Goal: Register for event/course

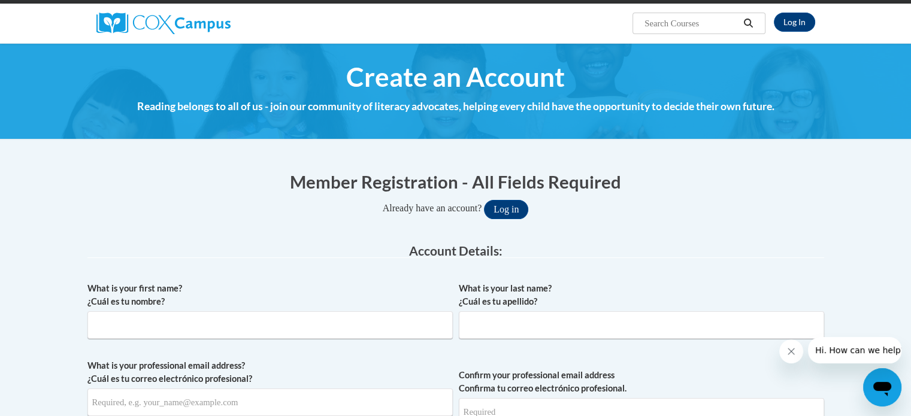
scroll to position [86, 0]
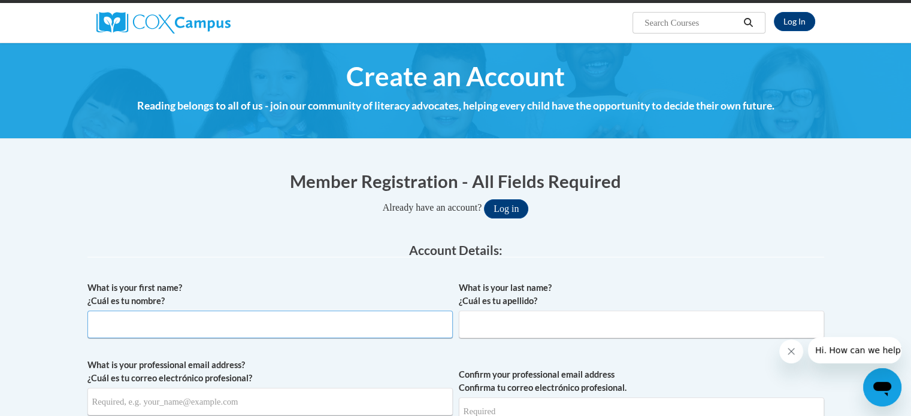
click at [259, 330] on input "What is your first name? ¿Cuál es tu nombre?" at bounding box center [269, 325] width 365 height 28
type input "Stephanie"
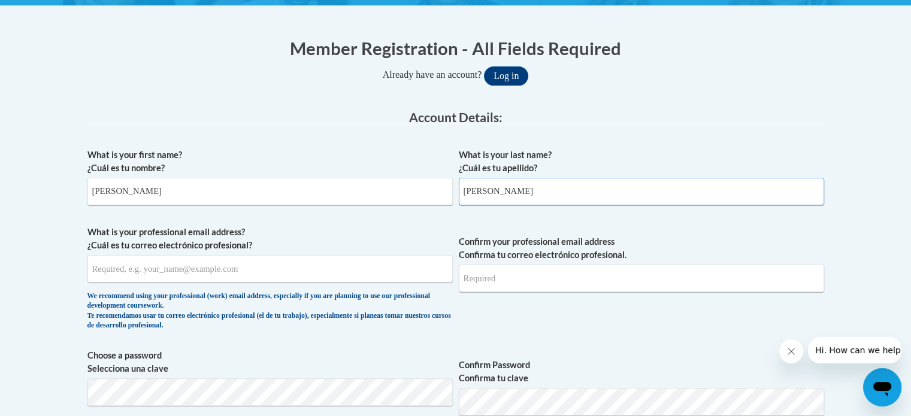
scroll to position [220, 0]
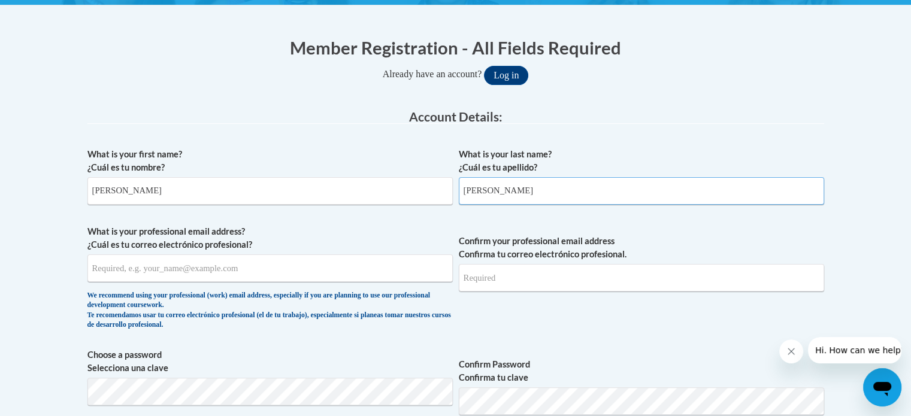
type input "Naegeli"
click at [129, 272] on input "What is your professional email address? ¿Cuál es tu correo electrónico profesi…" at bounding box center [269, 268] width 365 height 28
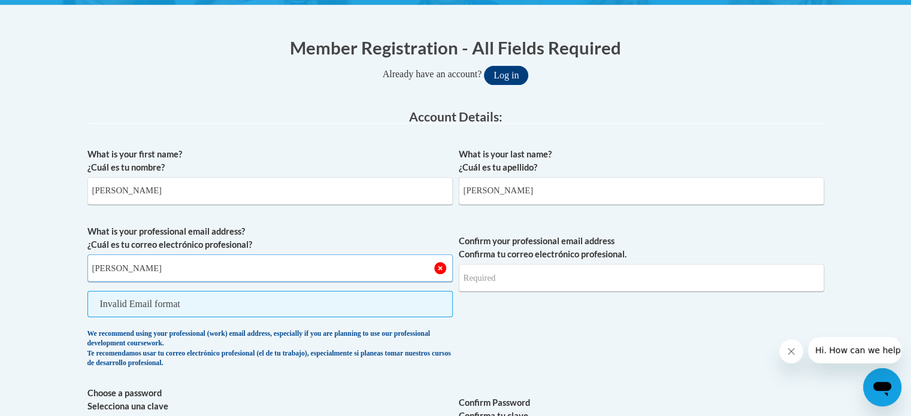
type input "stephanie.naegeli@rusd.org"
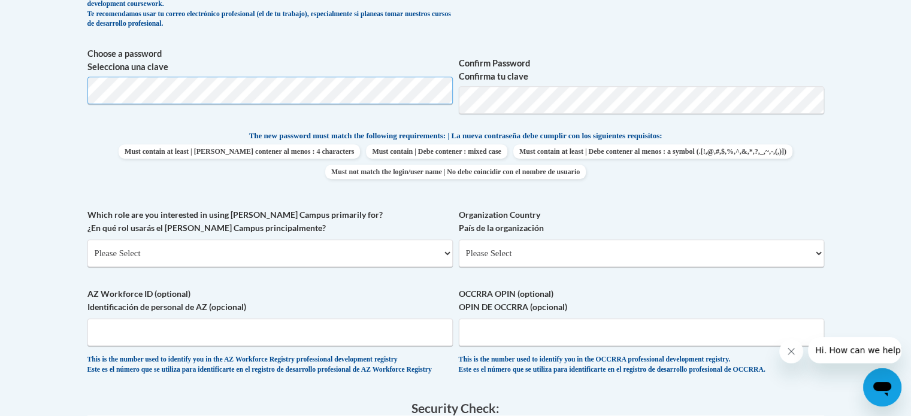
scroll to position [522, 0]
click at [194, 258] on select "Please Select College/University | Colegio/Universidad Community/Nonprofit Part…" at bounding box center [269, 253] width 365 height 28
select select "fbf2d438-af2f-41f8-98f1-81c410e29de3"
click at [87, 239] on select "Please Select College/University | Colegio/Universidad Community/Nonprofit Part…" at bounding box center [269, 253] width 365 height 28
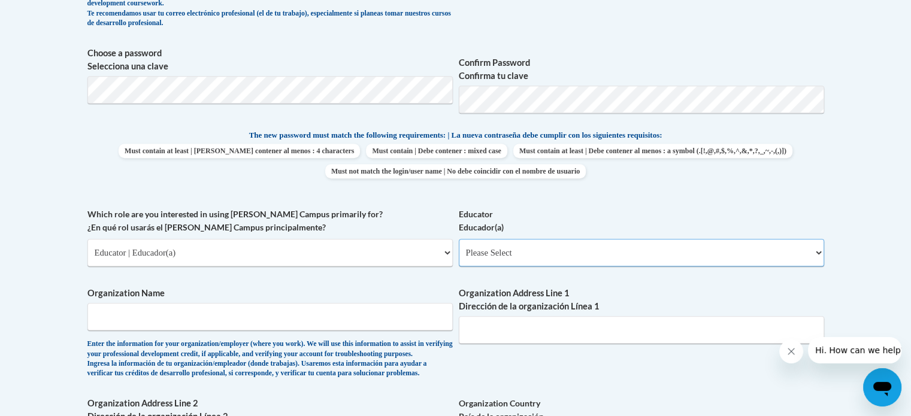
click at [517, 255] on select "Please Select Early Learning/Daycare Teacher/Family Home Care Provider | Maestr…" at bounding box center [641, 253] width 365 height 28
select select "8e40623d-54d0-45cd-9f92-5df65cd3f8cf"
click at [459, 239] on select "Please Select Early Learning/Daycare Teacher/Family Home Care Provider | Maestr…" at bounding box center [641, 253] width 365 height 28
click at [226, 318] on input "Organization Name" at bounding box center [269, 317] width 365 height 28
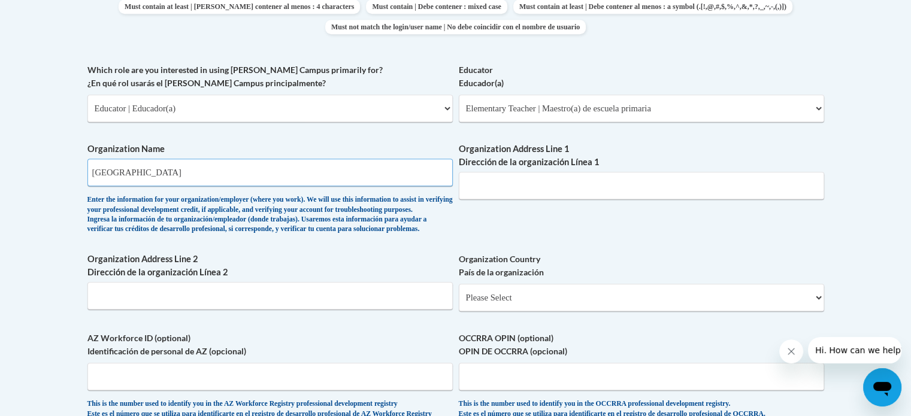
scroll to position [667, 0]
type input "Racine Unified School District"
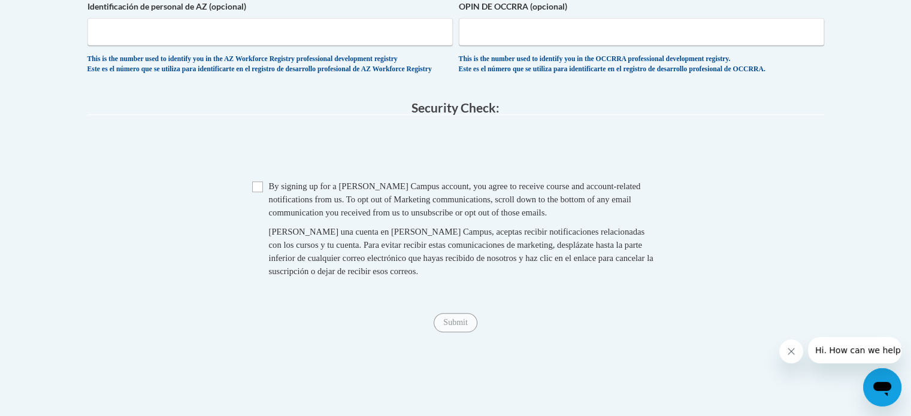
scroll to position [1012, 0]
click at [256, 191] on input "Checkbox" at bounding box center [257, 185] width 11 height 11
checkbox input "true"
click at [453, 331] on input "Submit" at bounding box center [455, 321] width 43 height 19
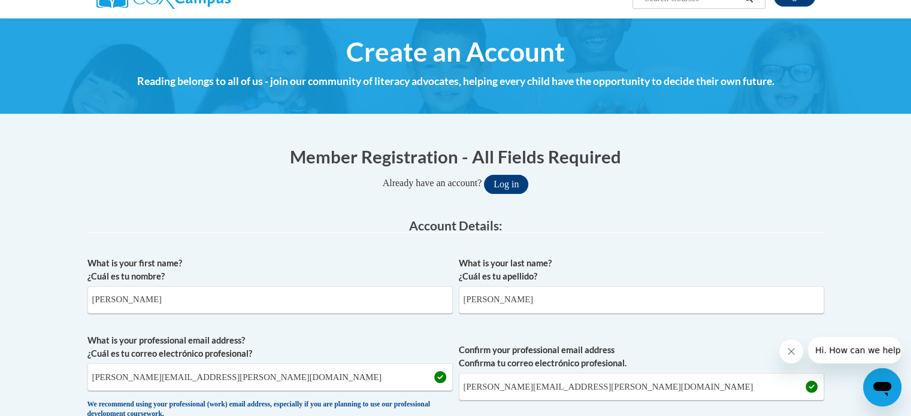
scroll to position [0, 0]
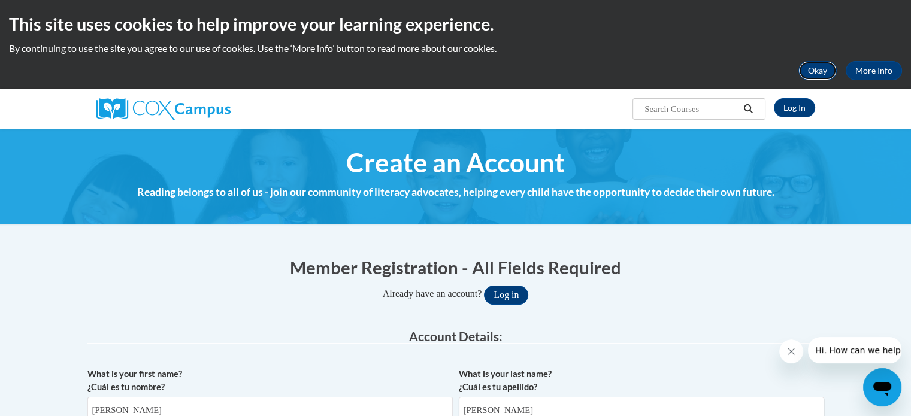
click at [817, 71] on button "Okay" at bounding box center [817, 70] width 38 height 19
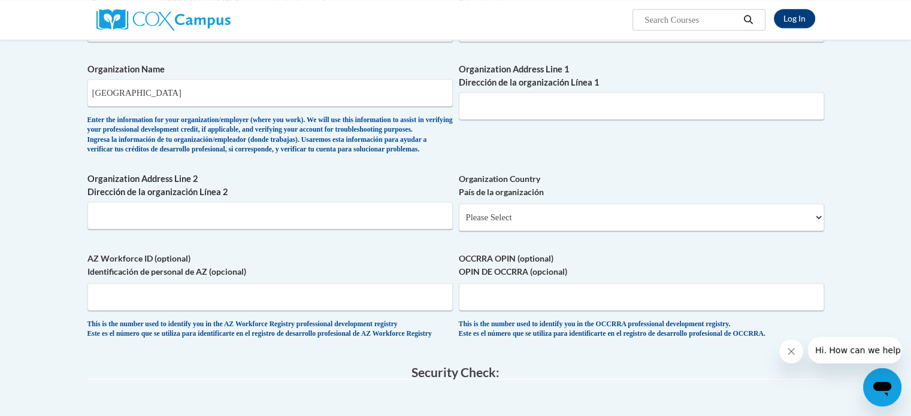
scroll to position [658, 0]
click at [541, 230] on select "Please Select United States | Estados Unidos Outside of the United States | Fue…" at bounding box center [641, 216] width 365 height 28
select select "ad49bcad-a171-4b2e-b99c-48b446064914"
click at [459, 222] on select "Please Select United States | Estados Unidos Outside of the United States | Fue…" at bounding box center [641, 216] width 365 height 28
select select
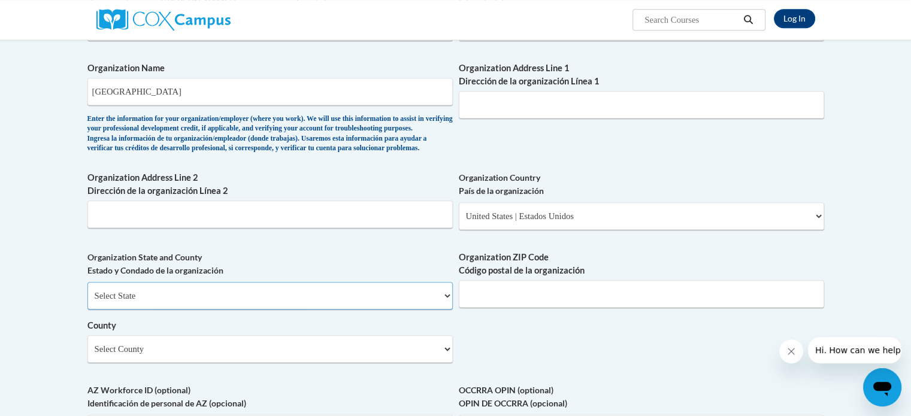
click at [250, 310] on select "Select State Alabama Alaska Arizona Arkansas California Colorado Connecticut De…" at bounding box center [269, 296] width 365 height 28
select select "[US_STATE]"
click at [87, 301] on select "Select State Alabama Alaska Arizona Arkansas California Colorado Connecticut De…" at bounding box center [269, 296] width 365 height 28
click at [565, 101] on input "Organization Address Line 1 Dirección de la organización Línea 1" at bounding box center [641, 105] width 365 height 28
type input "3109 Mount Pleasant Street"
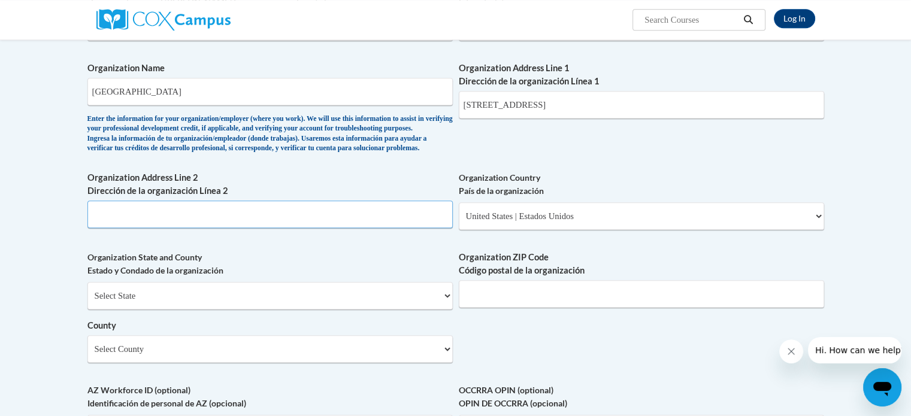
click at [208, 228] on input "Organization Address Line 2 Dirección de la organización Línea 2" at bounding box center [269, 215] width 365 height 28
type input "Racine"
click at [510, 308] on input "Organization ZIP Code Código postal de la organización" at bounding box center [641, 294] width 365 height 28
type input "53404"
click at [289, 363] on select "Select County [GEOGRAPHIC_DATA] [GEOGRAPHIC_DATA] [PERSON_NAME][GEOGRAPHIC_DATA…" at bounding box center [269, 349] width 365 height 28
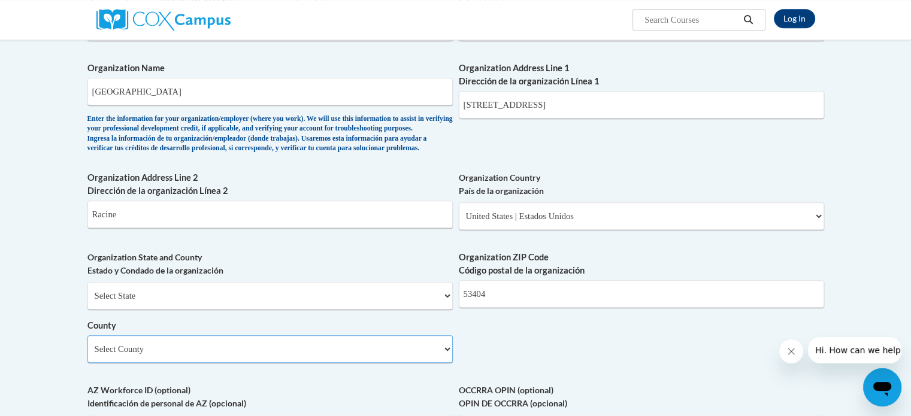
select select "Racine"
click at [87, 355] on select "Select County [GEOGRAPHIC_DATA] [GEOGRAPHIC_DATA] [PERSON_NAME][GEOGRAPHIC_DATA…" at bounding box center [269, 349] width 365 height 28
click at [493, 358] on div "What is your first name? ¿Cuál es tu nombre? Stephanie What is your last name? …" at bounding box center [455, 48] width 737 height 868
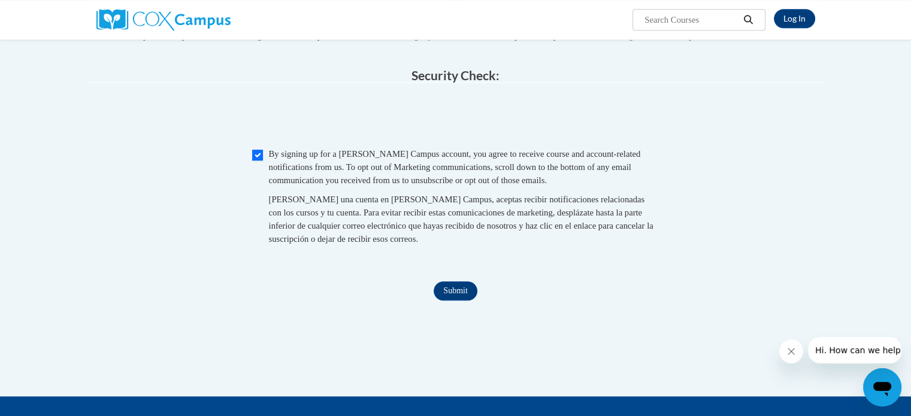
scroll to position [1090, 0]
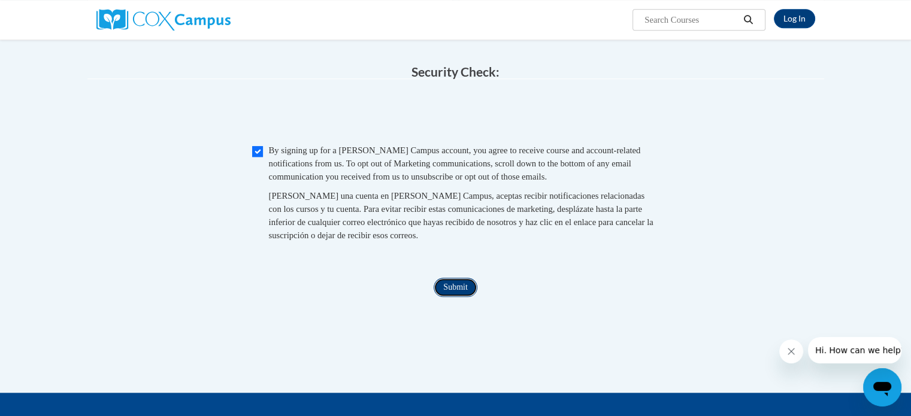
click at [463, 297] on input "Submit" at bounding box center [455, 287] width 43 height 19
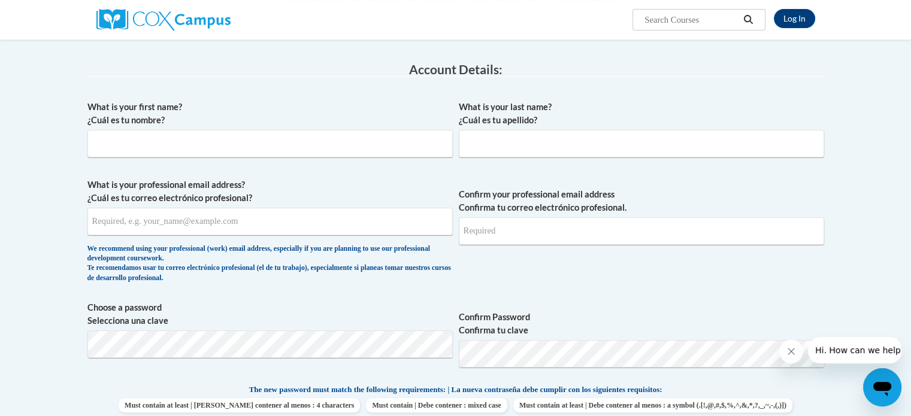
scroll to position [117, 0]
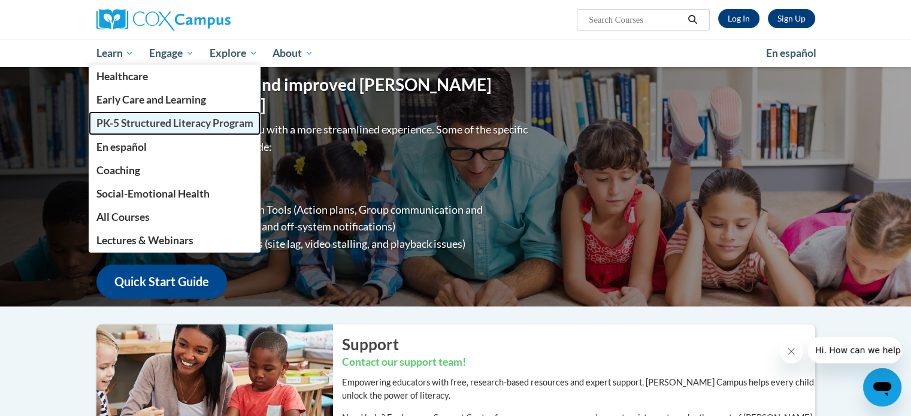
click at [129, 122] on span "PK-5 Structured Literacy Program" at bounding box center [174, 123] width 157 height 13
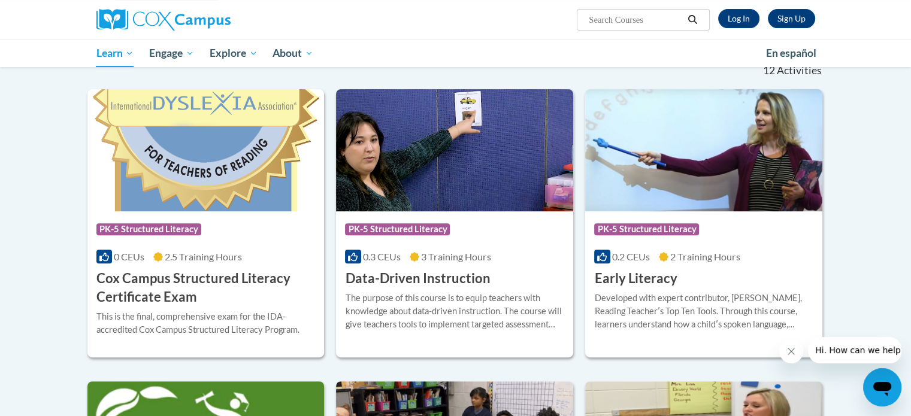
scroll to position [374, 0]
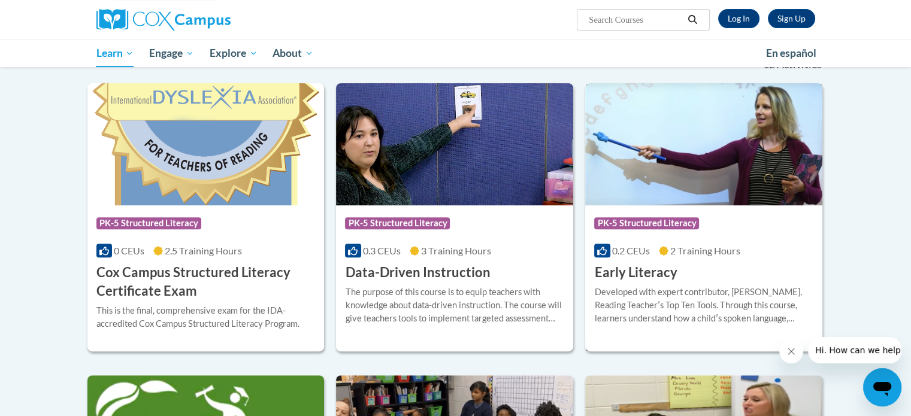
click at [672, 234] on div "Course Category: PK-5 Structured Literacy" at bounding box center [703, 224] width 219 height 27
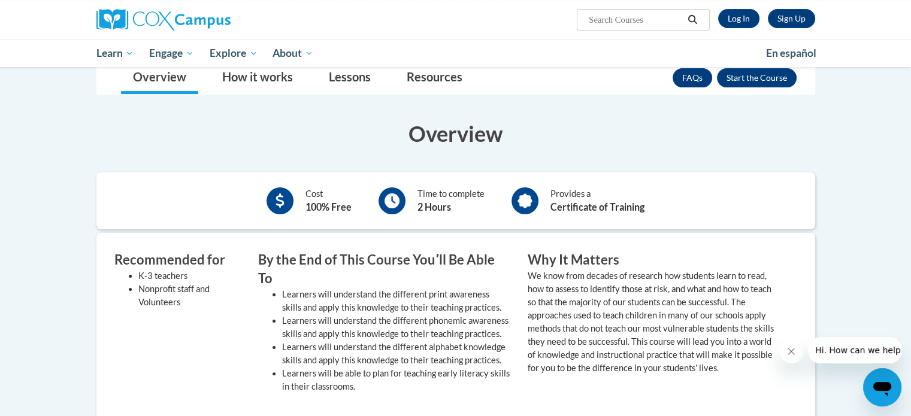
scroll to position [127, 0]
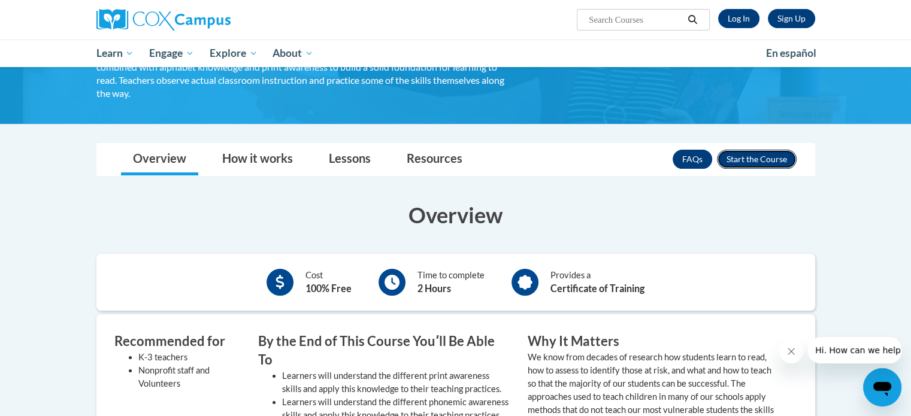
click at [759, 154] on button "Enroll" at bounding box center [757, 159] width 80 height 19
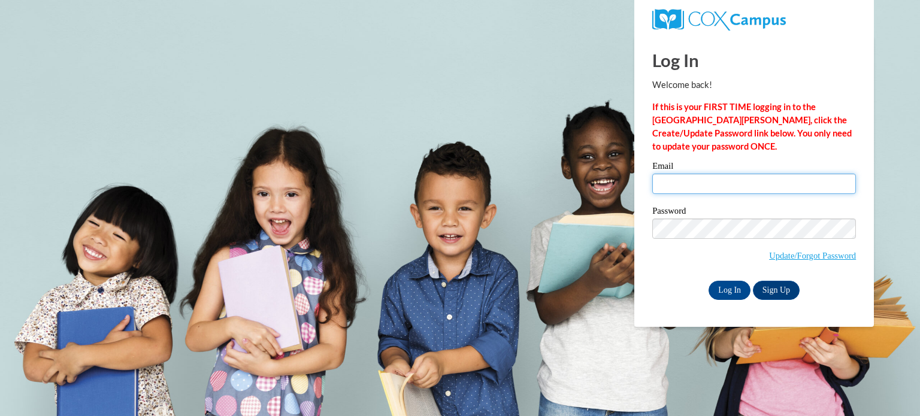
click at [689, 186] on input "Email" at bounding box center [754, 184] width 204 height 20
type input "[PERSON_NAME][EMAIL_ADDRESS][PERSON_NAME][DOMAIN_NAME]"
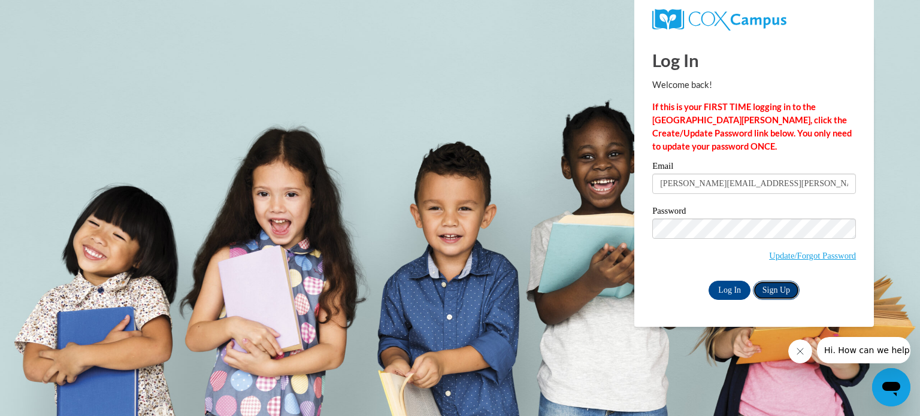
click at [778, 287] on link "Sign Up" at bounding box center [776, 290] width 47 height 19
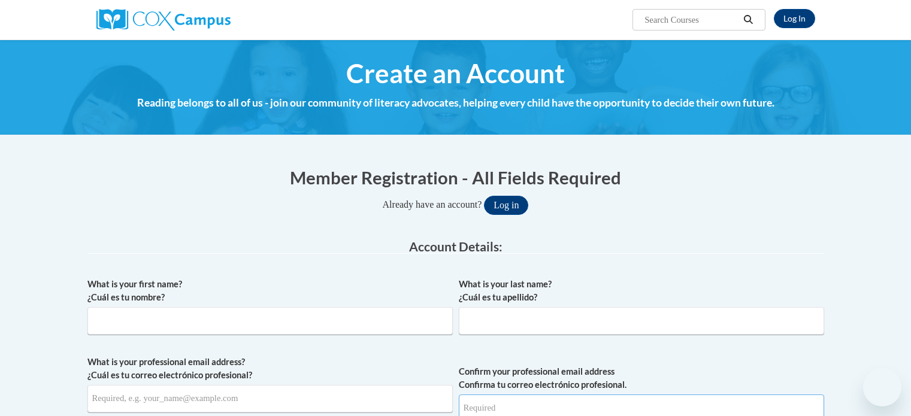
type input "[PERSON_NAME][EMAIL_ADDRESS][PERSON_NAME][DOMAIN_NAME]"
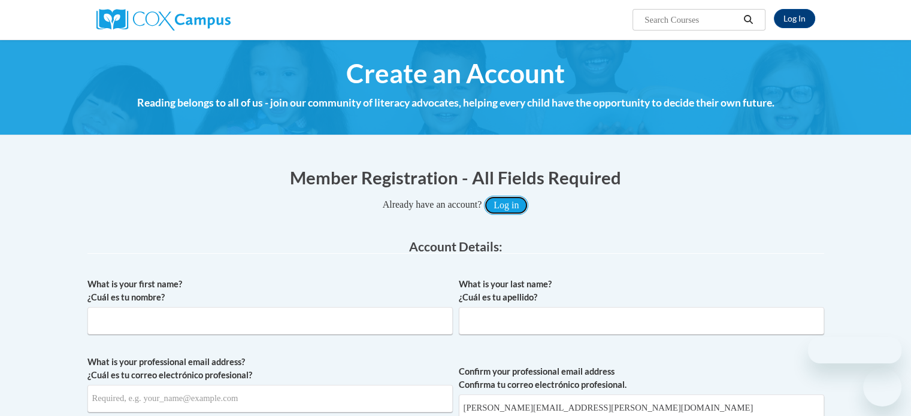
click at [511, 204] on button "Log in" at bounding box center [506, 205] width 44 height 19
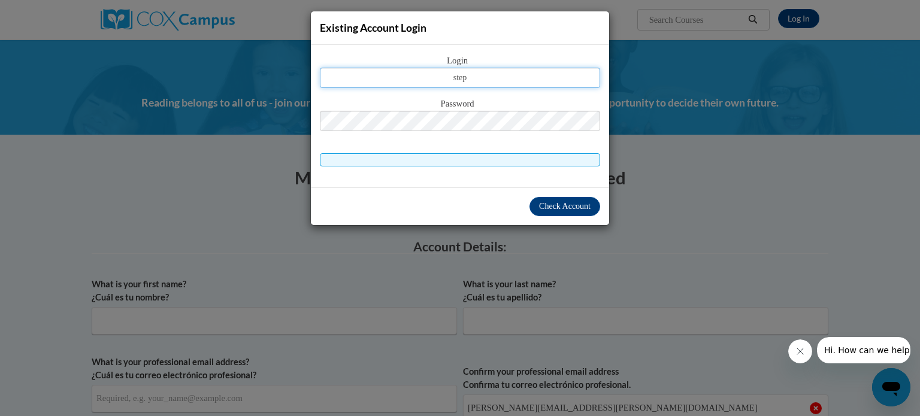
type input "stephanie.naegeli@rusd.org"
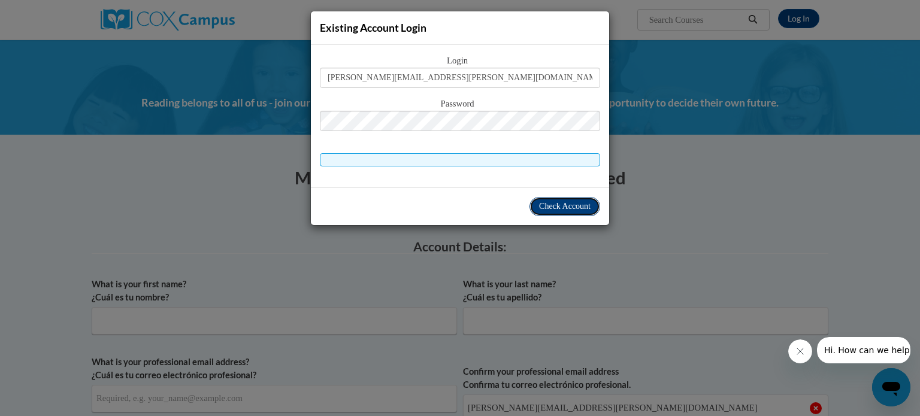
click at [541, 203] on span "Check Account" at bounding box center [564, 206] width 51 height 9
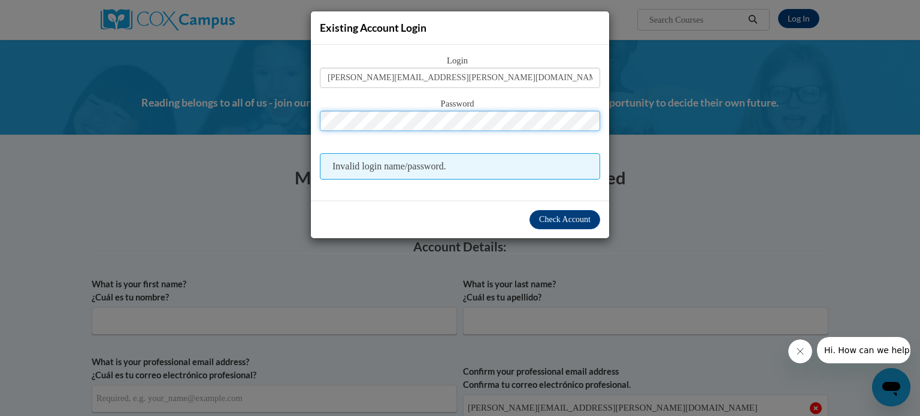
click at [489, 196] on button "Log in" at bounding box center [511, 205] width 44 height 19
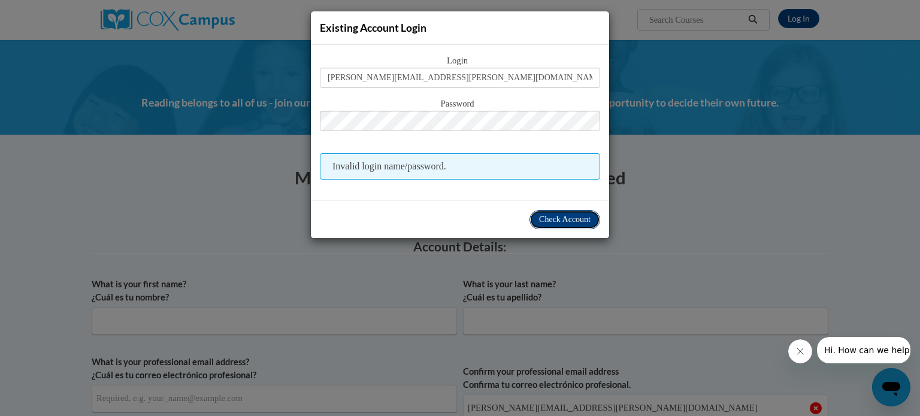
click at [558, 215] on span "Check Account" at bounding box center [564, 219] width 51 height 9
click at [547, 216] on span "Check Account" at bounding box center [564, 219] width 51 height 9
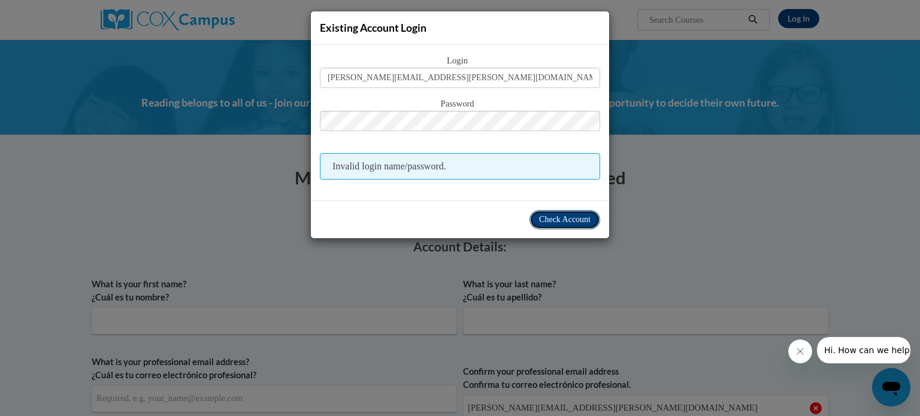
click at [547, 216] on span "Check Account" at bounding box center [564, 219] width 51 height 9
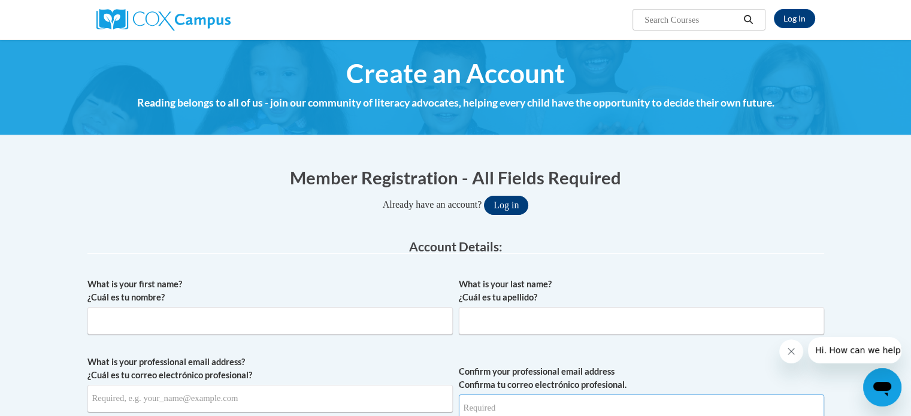
type input "[PERSON_NAME][EMAIL_ADDRESS][PERSON_NAME][DOMAIN_NAME]"
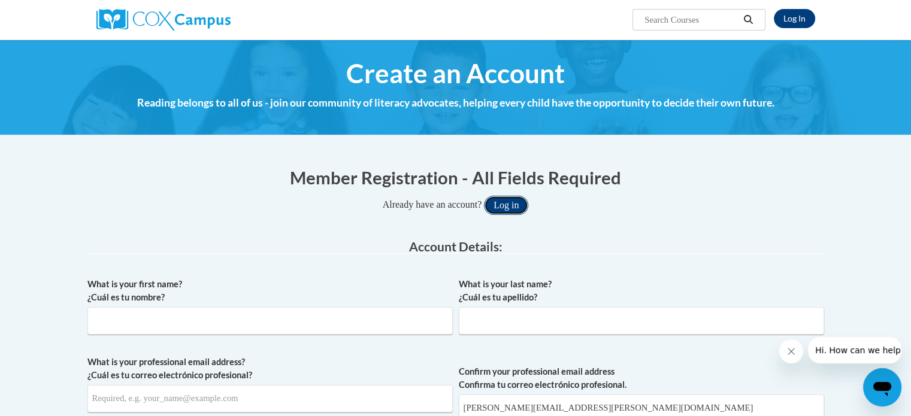
click at [505, 207] on button "Log in" at bounding box center [506, 205] width 44 height 19
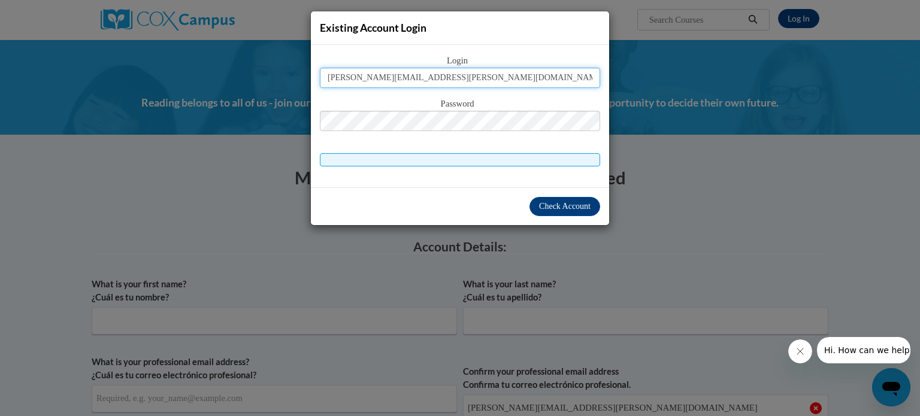
type input "[PERSON_NAME][EMAIL_ADDRESS][PERSON_NAME][DOMAIN_NAME]"
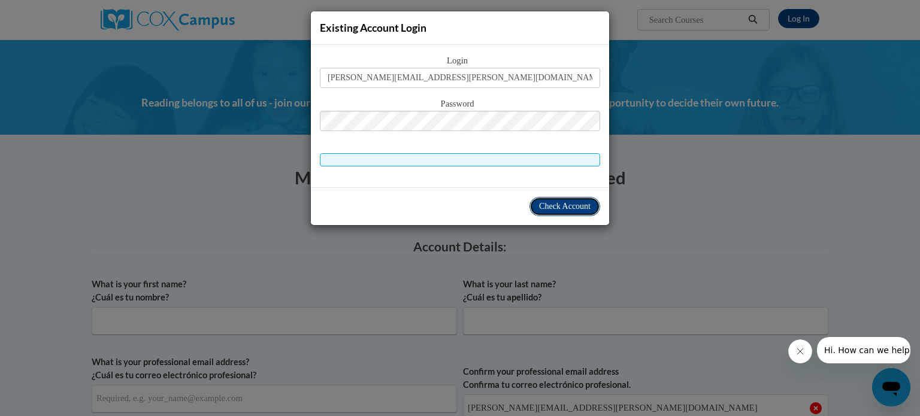
click at [541, 202] on span "Check Account" at bounding box center [564, 206] width 51 height 9
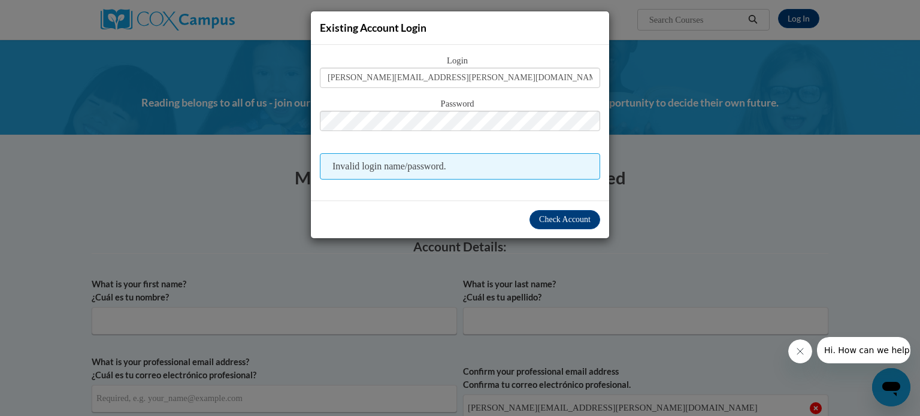
click at [694, 59] on div "Existing Account Login Login [PERSON_NAME][EMAIL_ADDRESS][PERSON_NAME][DOMAIN_N…" at bounding box center [460, 208] width 920 height 416
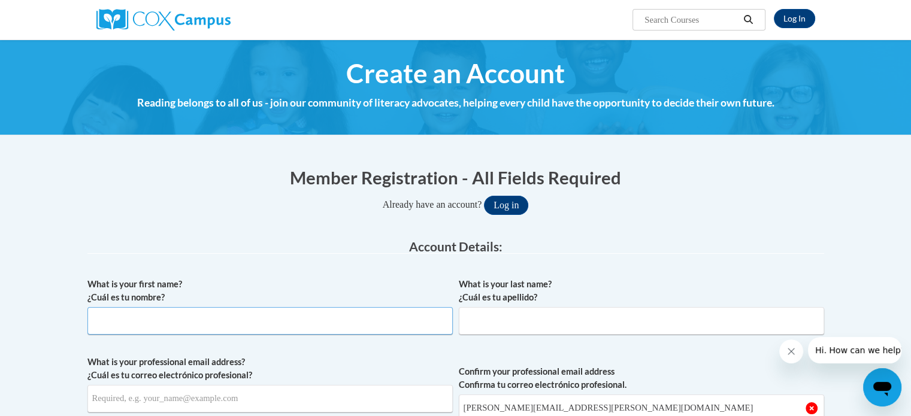
click at [304, 329] on input "What is your first name? ¿Cuál es tu nombre?" at bounding box center [269, 321] width 365 height 28
type input "[PERSON_NAME]"
type input "[PERSON_NAME][EMAIL_ADDRESS][PERSON_NAME][DOMAIN_NAME]"
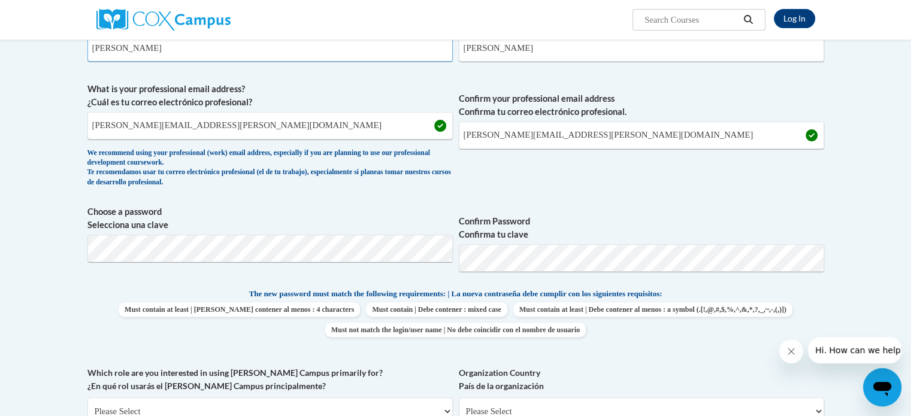
scroll to position [274, 0]
click at [75, 305] on body "Log In Search Search... Create an Account Reading belongs to all of us - join o…" at bounding box center [455, 412] width 911 height 1372
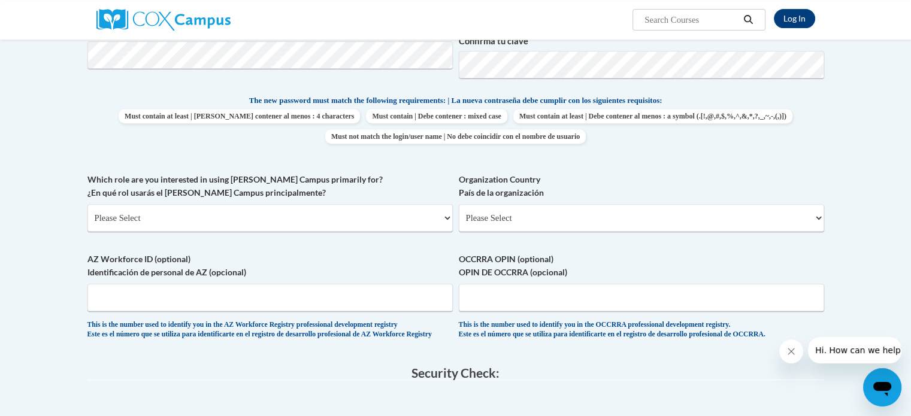
scroll to position [467, 0]
click at [166, 212] on select "Please Select College/University | Colegio/Universidad Community/Nonprofit Part…" at bounding box center [269, 218] width 365 height 28
select select "fbf2d438-af2f-41f8-98f1-81c410e29de3"
click at [87, 204] on select "Please Select College/University | Colegio/Universidad Community/Nonprofit Part…" at bounding box center [269, 218] width 365 height 28
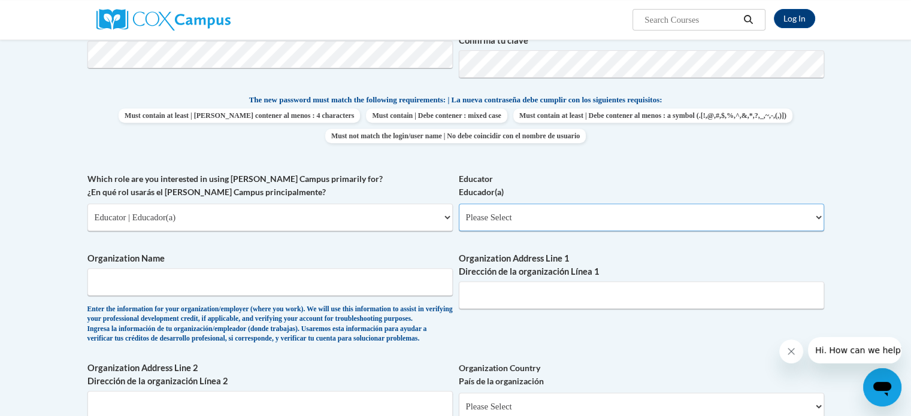
click at [491, 213] on select "Please Select Early Learning/Daycare Teacher/Family Home Care Provider | Maestr…" at bounding box center [641, 218] width 365 height 28
select select "8e40623d-54d0-45cd-9f92-5df65cd3f8cf"
click at [459, 204] on select "Please Select Early Learning/Daycare Teacher/Family Home Care Provider | Maestr…" at bounding box center [641, 218] width 365 height 28
click at [261, 277] on input "Organization Name" at bounding box center [269, 282] width 365 height 28
type input "Racine Unified School District"
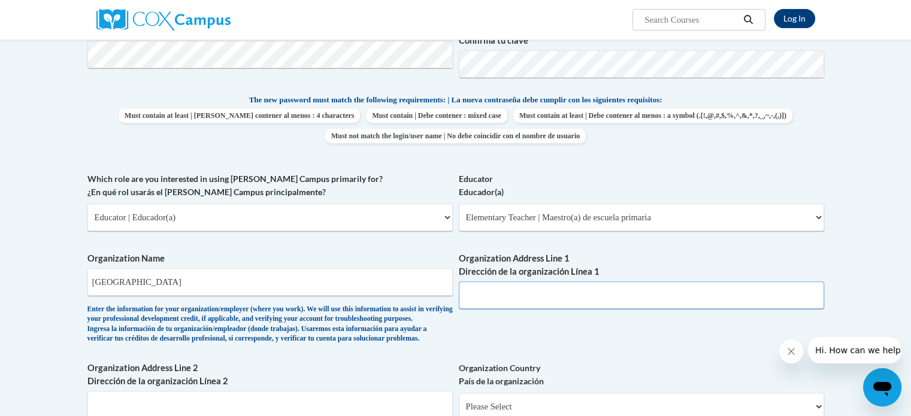
click at [504, 298] on input "Organization Address Line 1 Dirección de la organización Línea 1" at bounding box center [641, 295] width 365 height 28
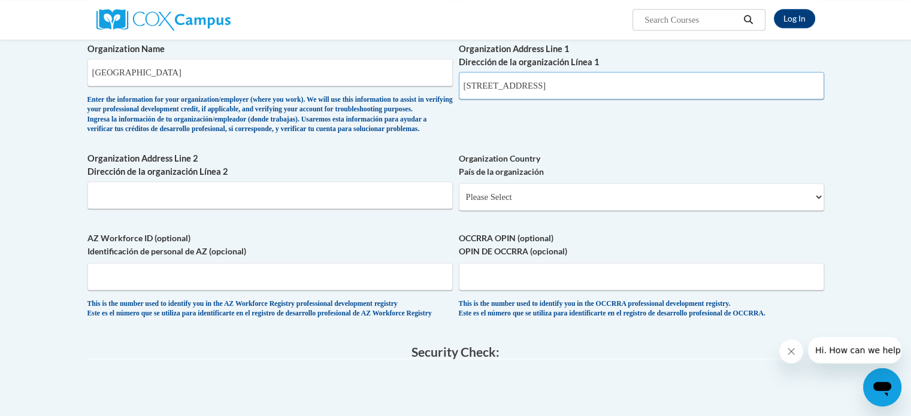
scroll to position [722, 0]
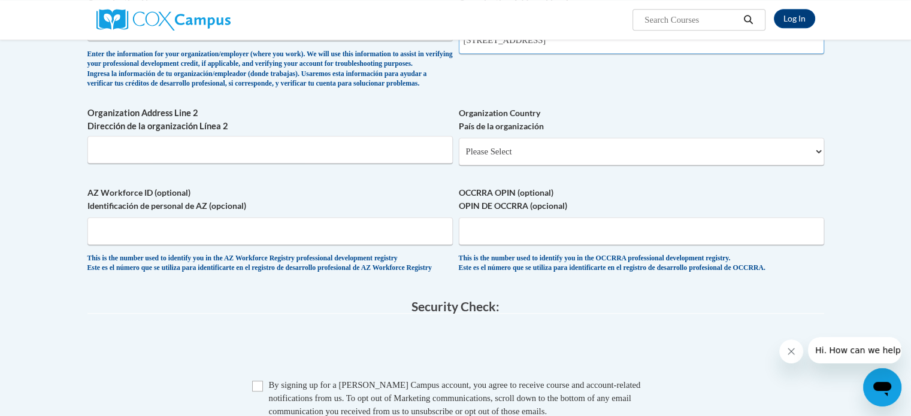
type input "3109 Mount Pleasant Street"
click at [224, 163] on input "Organization Address Line 2 Dirección de la organización Línea 2" at bounding box center [269, 150] width 365 height 28
type input "Racine"
click at [517, 165] on select "Please Select United States | Estados Unidos Outside of the United States | Fue…" at bounding box center [641, 152] width 365 height 28
select select "ad49bcad-a171-4b2e-b99c-48b446064914"
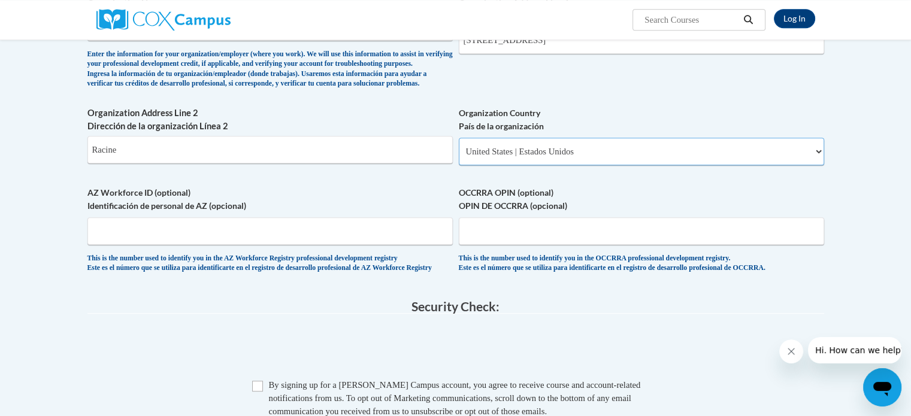
click at [459, 157] on select "Please Select United States | Estados Unidos Outside of the United States | Fue…" at bounding box center [641, 152] width 365 height 28
select select
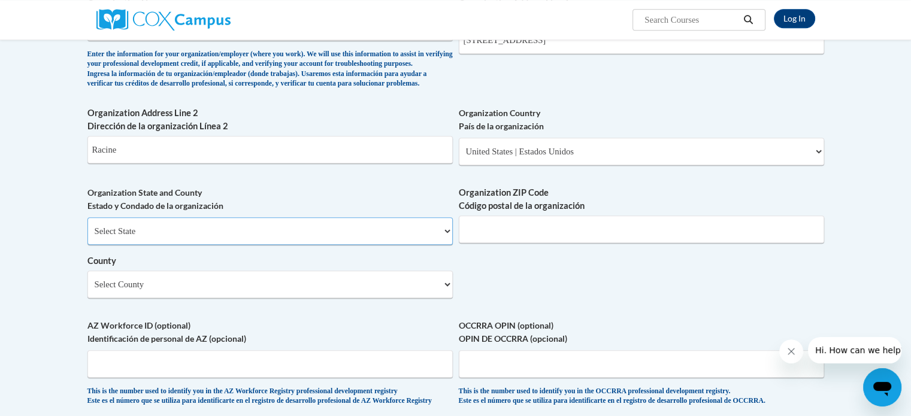
click at [253, 245] on select "Select State Alabama Alaska Arizona Arkansas California Colorado Connecticut De…" at bounding box center [269, 231] width 365 height 28
select select "Wisconsin"
click at [87, 237] on select "Select State Alabama Alaska Arizona Arkansas California Colorado Connecticut De…" at bounding box center [269, 231] width 365 height 28
click at [522, 243] on input "Organization ZIP Code Código postal de la organización" at bounding box center [641, 230] width 365 height 28
type input "4"
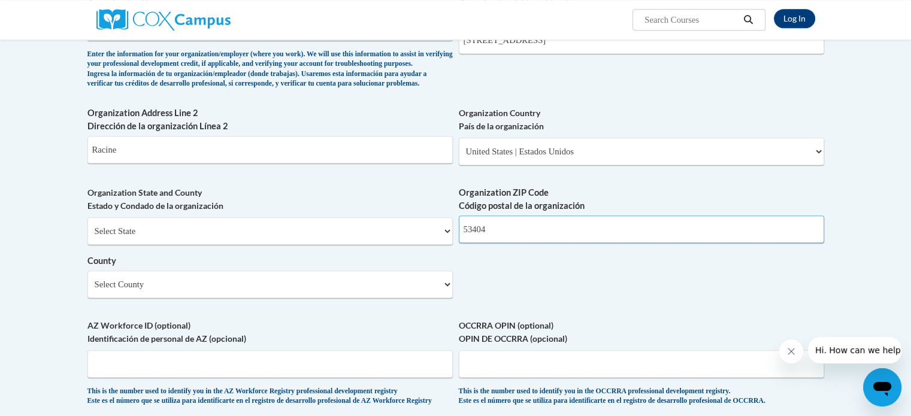
type input "53404"
click at [254, 298] on select "Select County Adams Ashland Barron Bayfield Brown Buffalo Burnett Calumet Chipp…" at bounding box center [269, 285] width 365 height 28
select select "Racine"
click at [87, 290] on select "Select County Adams Ashland Barron Bayfield Brown Buffalo Burnett Calumet Chipp…" at bounding box center [269, 285] width 365 height 28
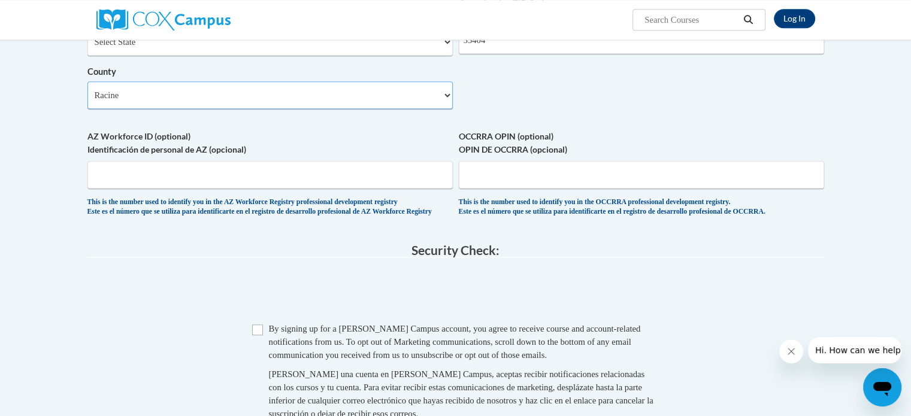
scroll to position [943, 0]
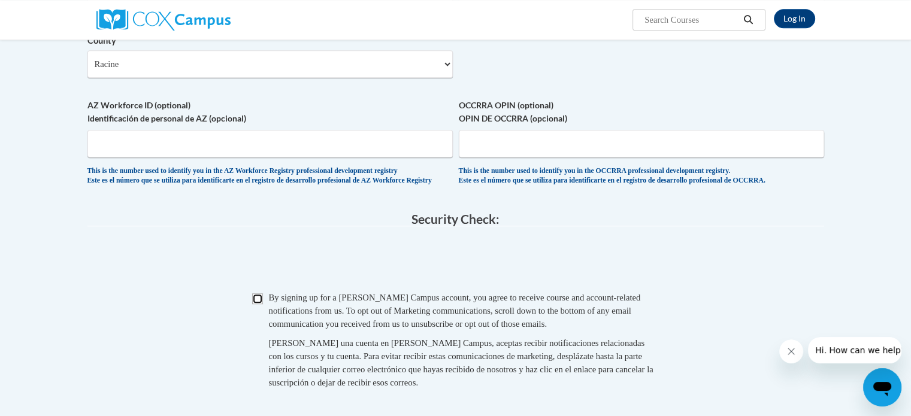
click at [256, 304] on input "Checkbox" at bounding box center [257, 298] width 11 height 11
checkbox input "true"
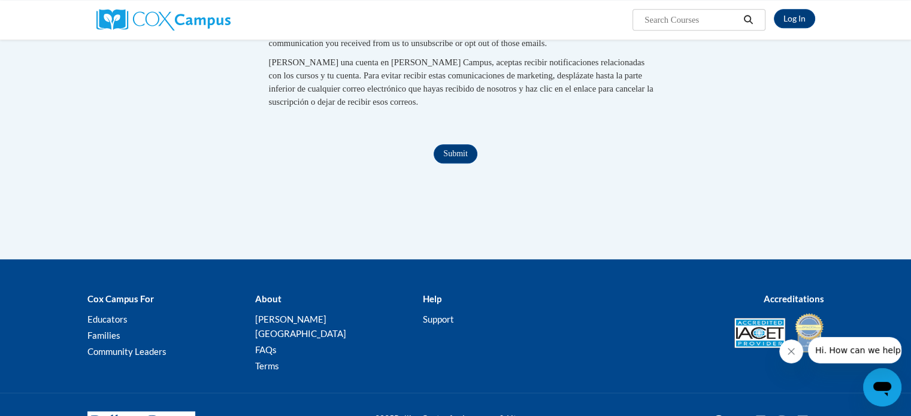
scroll to position [1235, 0]
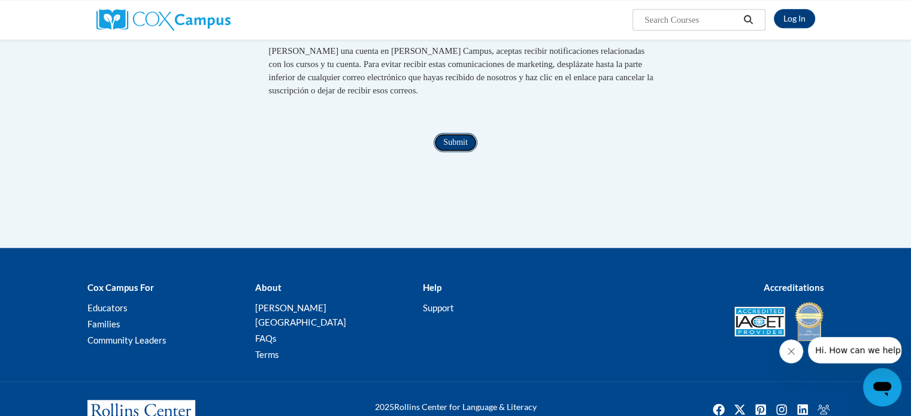
click at [453, 152] on input "Submit" at bounding box center [455, 142] width 43 height 19
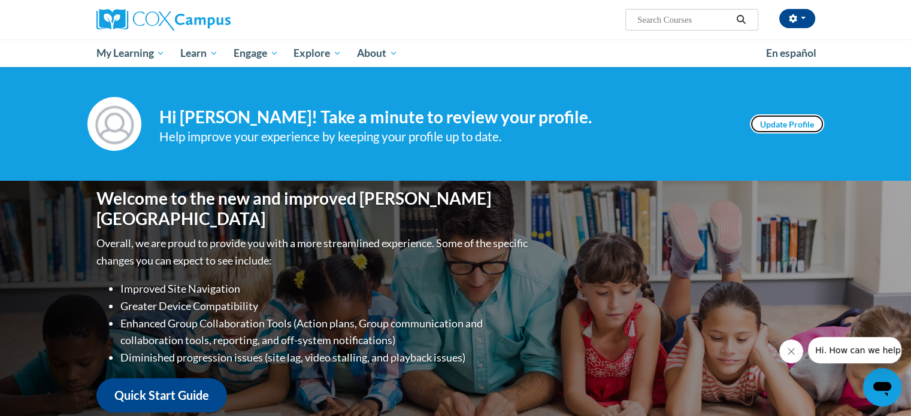
click at [787, 120] on link "Update Profile" at bounding box center [787, 123] width 74 height 19
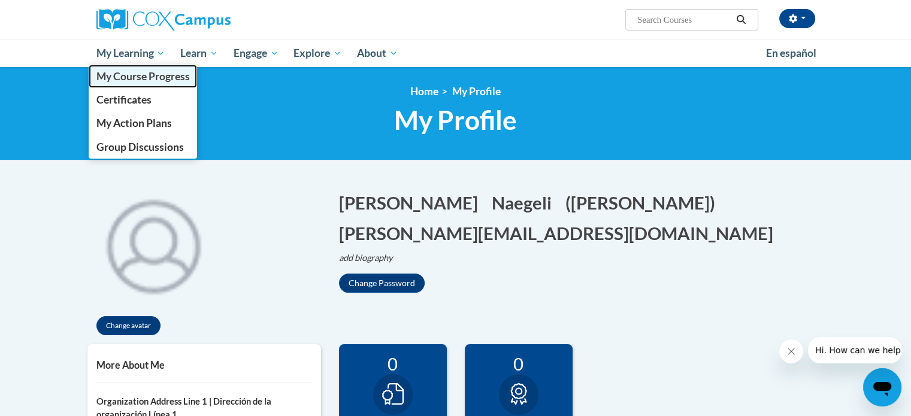
click at [152, 81] on span "My Course Progress" at bounding box center [142, 76] width 93 height 13
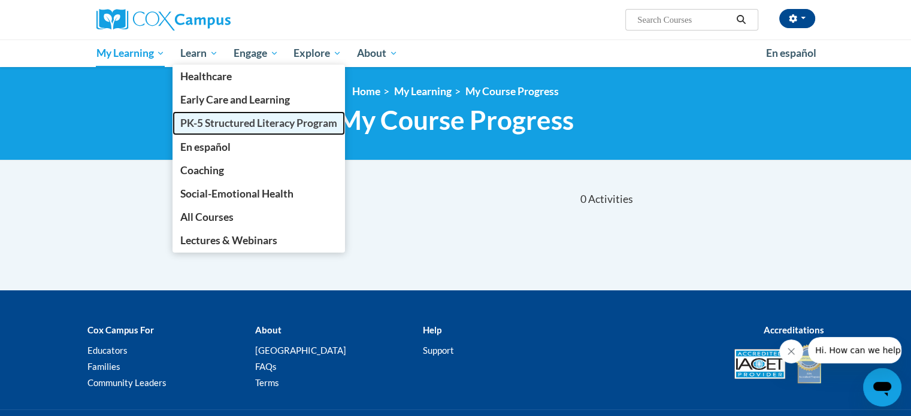
click at [208, 127] on span "PK-5 Structured Literacy Program" at bounding box center [258, 123] width 157 height 13
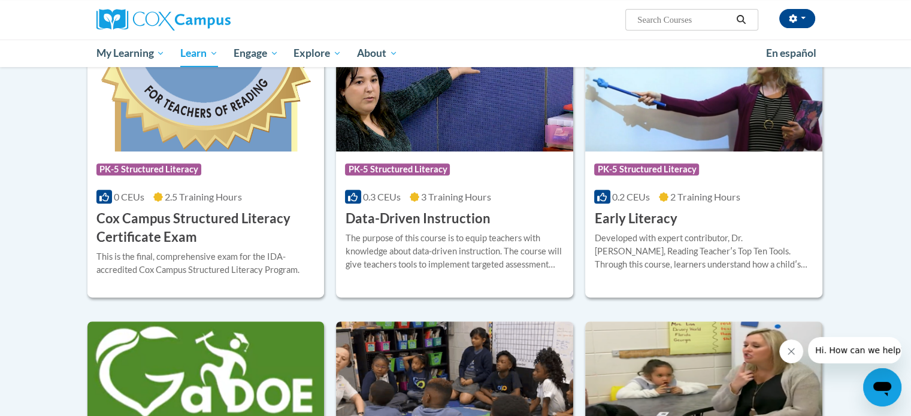
scroll to position [431, 0]
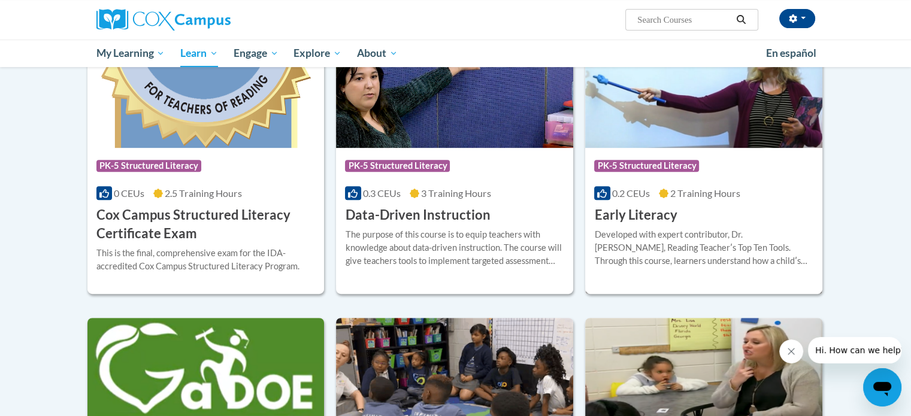
click at [663, 213] on h3 "Early Literacy" at bounding box center [635, 215] width 83 height 19
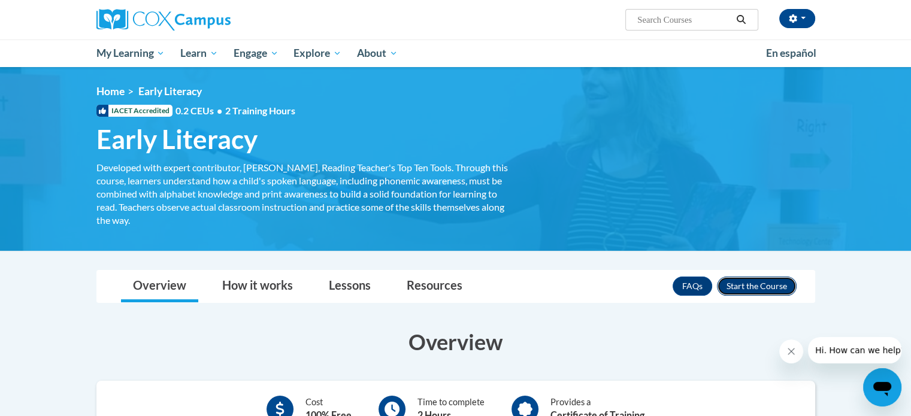
click at [757, 282] on button "Enroll" at bounding box center [757, 286] width 80 height 19
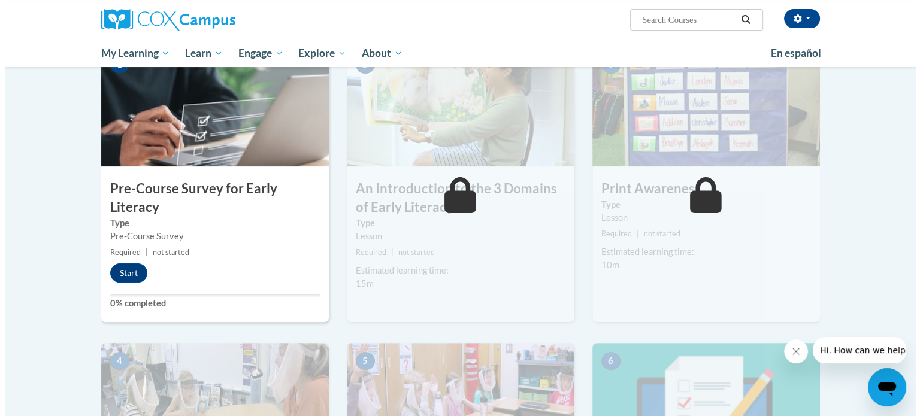
scroll to position [267, 0]
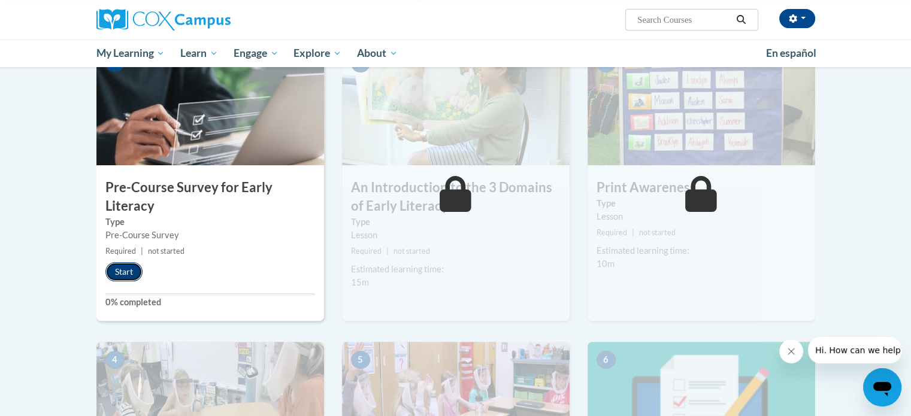
click at [114, 270] on button "Start" at bounding box center [123, 271] width 37 height 19
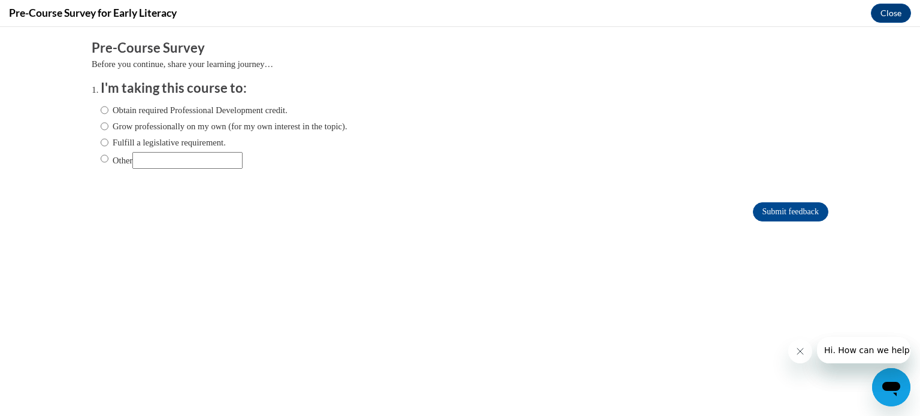
scroll to position [0, 0]
click at [101, 140] on input "Fulfill a legislative requirement." at bounding box center [105, 142] width 8 height 13
radio input "true"
click at [763, 215] on input "Submit feedback" at bounding box center [790, 211] width 75 height 19
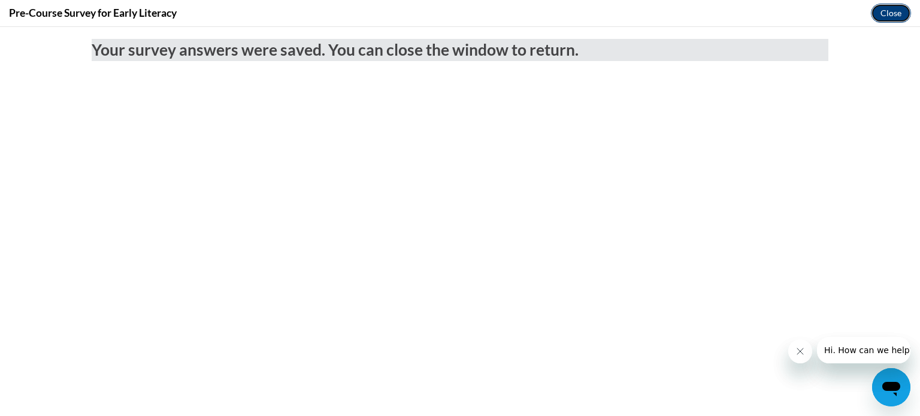
click at [881, 11] on button "Close" at bounding box center [891, 13] width 40 height 19
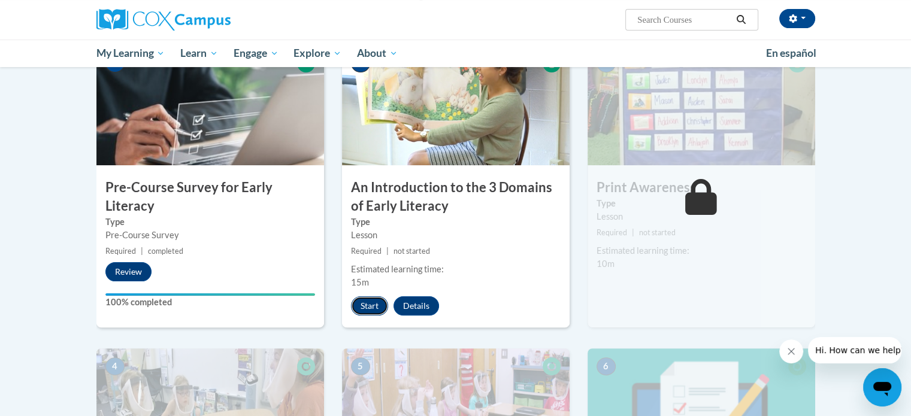
click at [368, 311] on button "Start" at bounding box center [369, 305] width 37 height 19
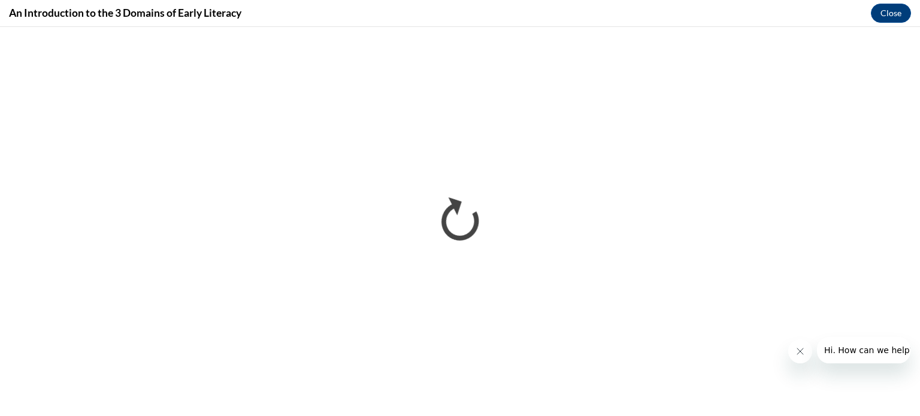
click at [796, 353] on icon "Close message from company" at bounding box center [800, 352] width 10 height 10
